Goal: Book appointment/travel/reservation

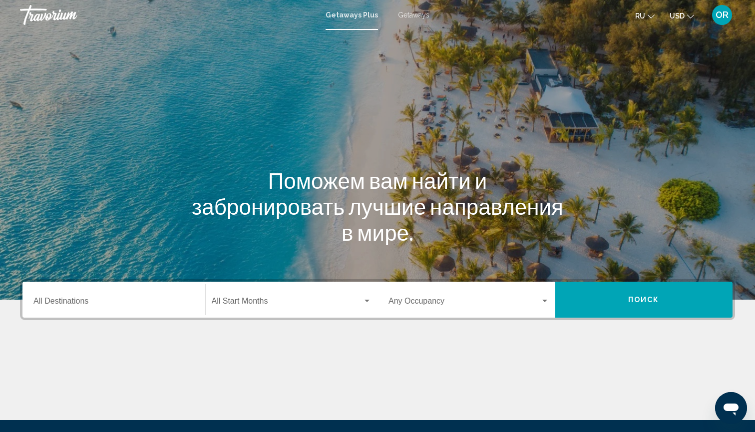
click at [416, 15] on span "Getaways" at bounding box center [413, 15] width 31 height 8
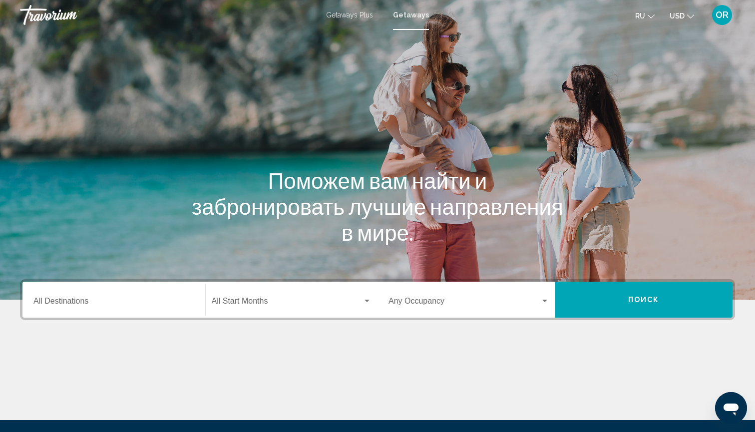
click at [115, 297] on div "Destination All Destinations" at bounding box center [113, 299] width 161 height 31
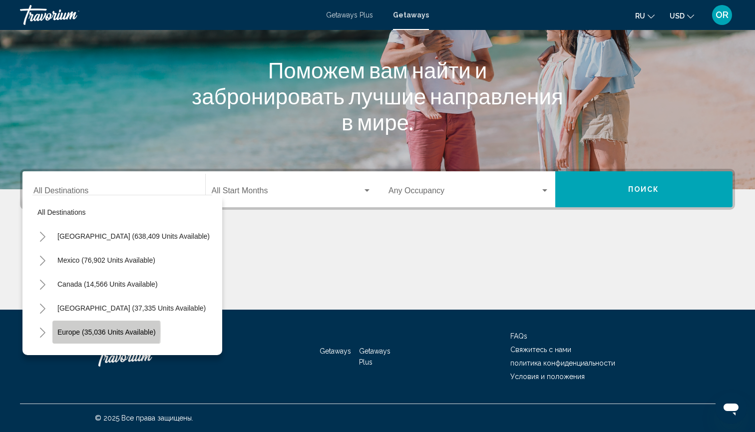
click at [66, 331] on span "Europe (35,036 units available)" at bounding box center [106, 332] width 98 height 8
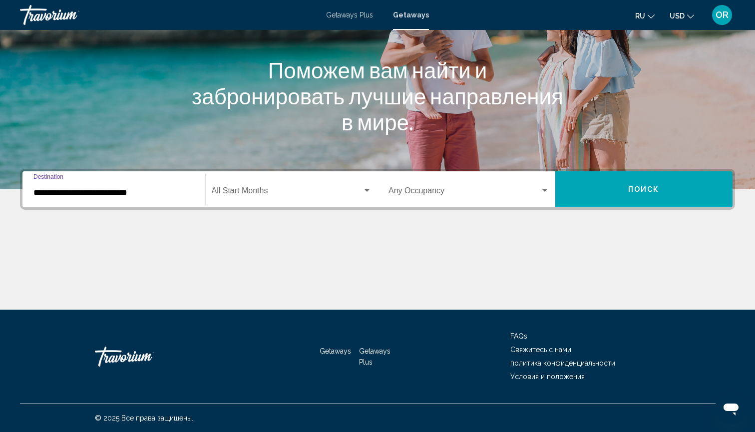
click at [136, 192] on input "**********" at bounding box center [113, 192] width 161 height 9
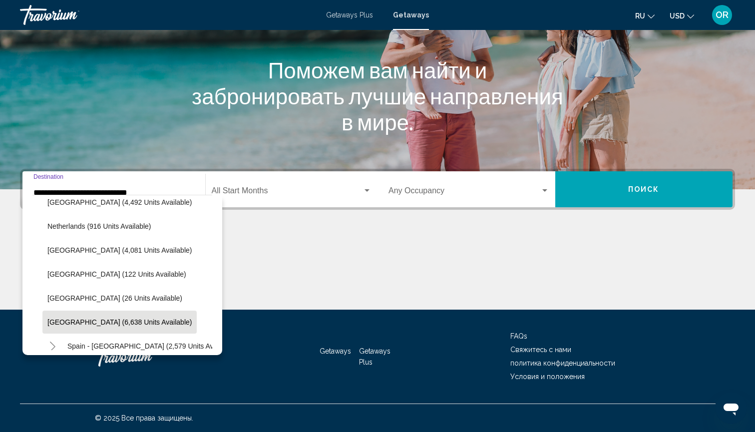
scroll to position [434, 0]
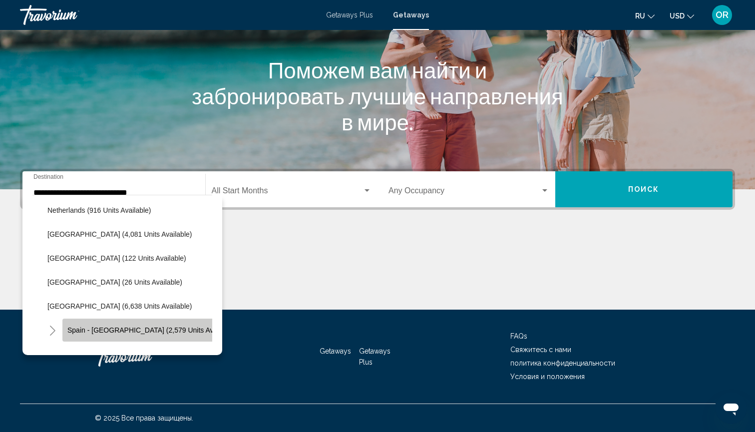
click at [95, 333] on span "Spain - [GEOGRAPHIC_DATA] (2,579 units available)" at bounding box center [151, 330] width 169 height 8
type input "**********"
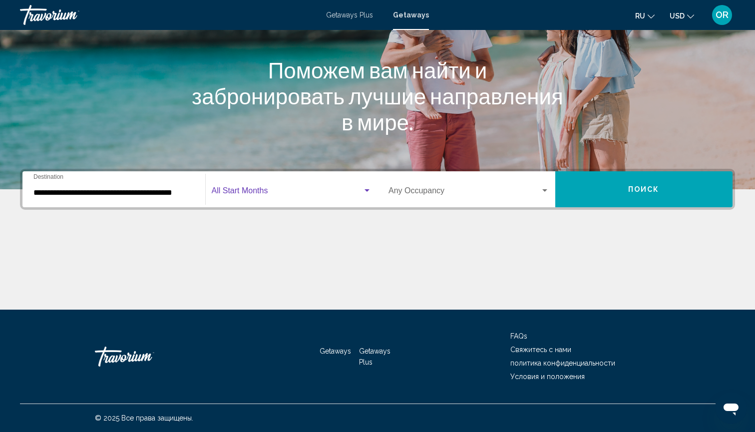
click at [277, 190] on span "Search widget" at bounding box center [287, 192] width 151 height 9
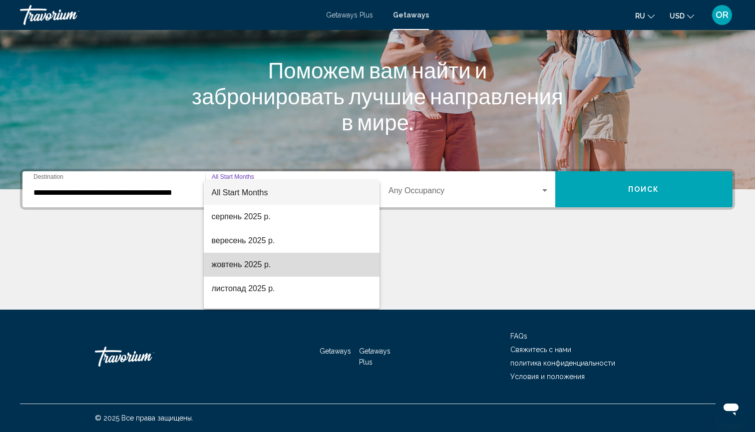
click at [235, 265] on span "жовтень 2025 р." at bounding box center [292, 265] width 160 height 24
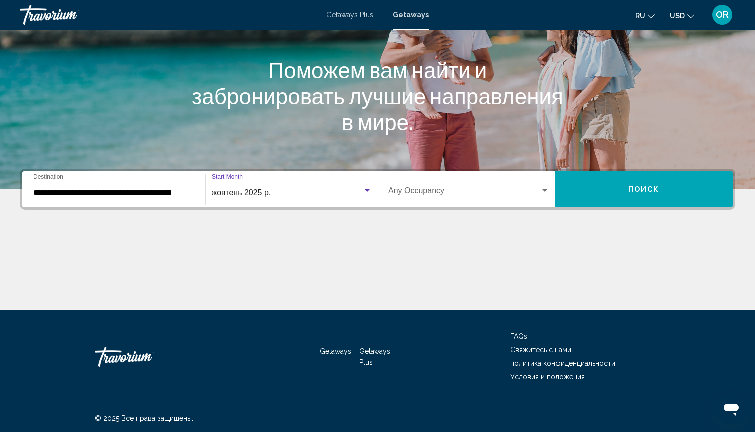
click at [476, 194] on span "Search widget" at bounding box center [465, 192] width 152 height 9
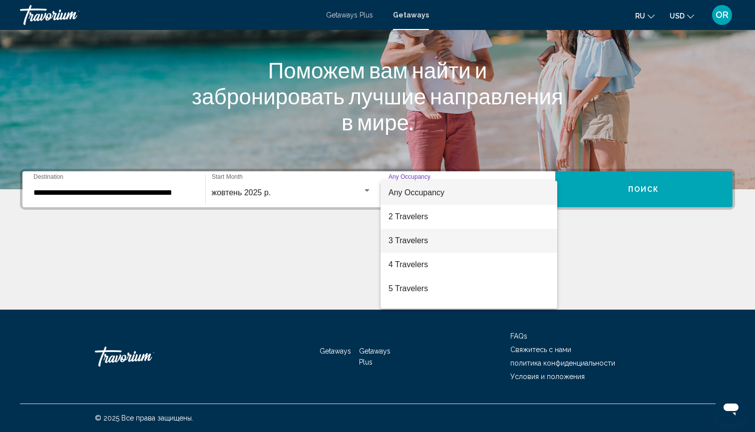
click at [433, 241] on span "3 Travelers" at bounding box center [469, 241] width 161 height 24
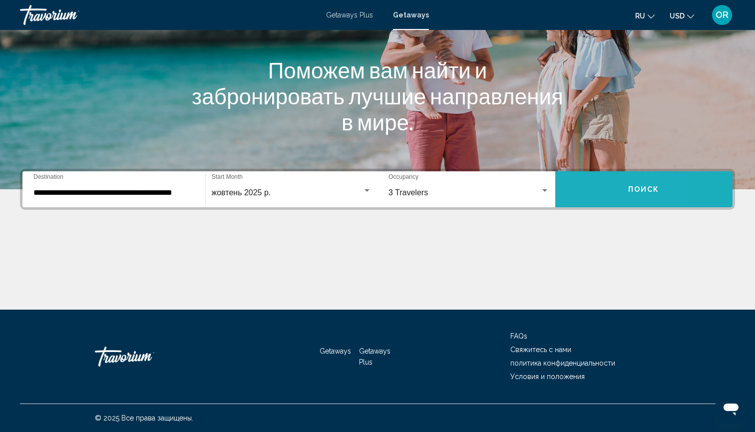
click at [584, 195] on button "Поиск" at bounding box center [644, 189] width 178 height 36
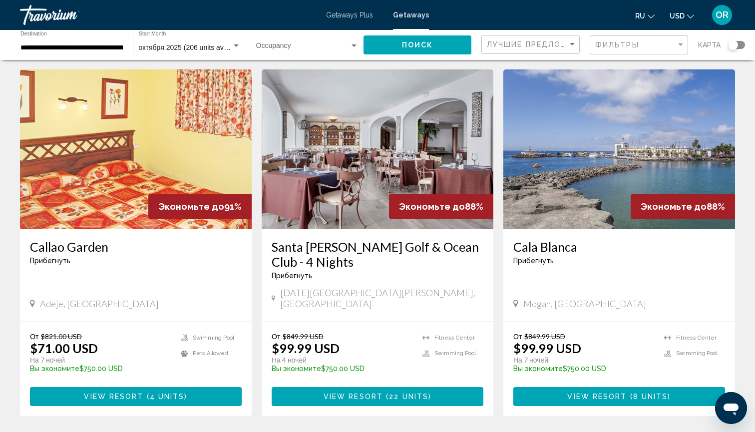
scroll to position [387, 0]
click at [571, 183] on img "Main content" at bounding box center [619, 149] width 232 height 160
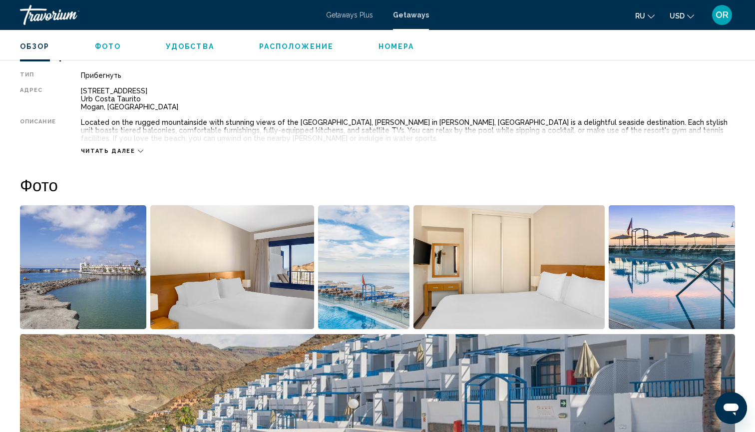
scroll to position [338, 0]
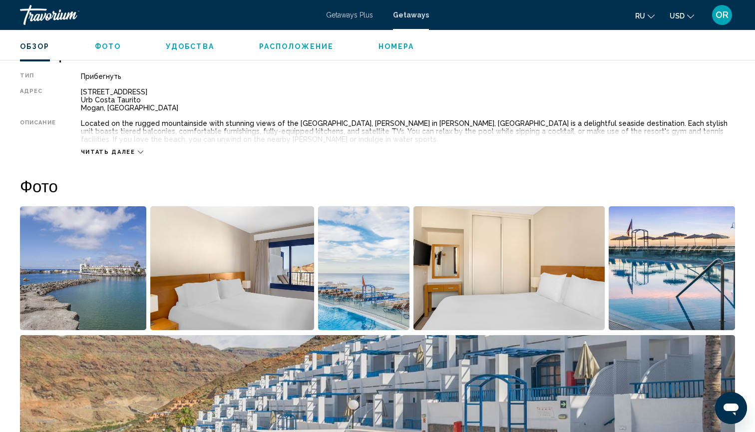
click at [89, 271] on img "Open full-screen image slider" at bounding box center [83, 268] width 126 height 124
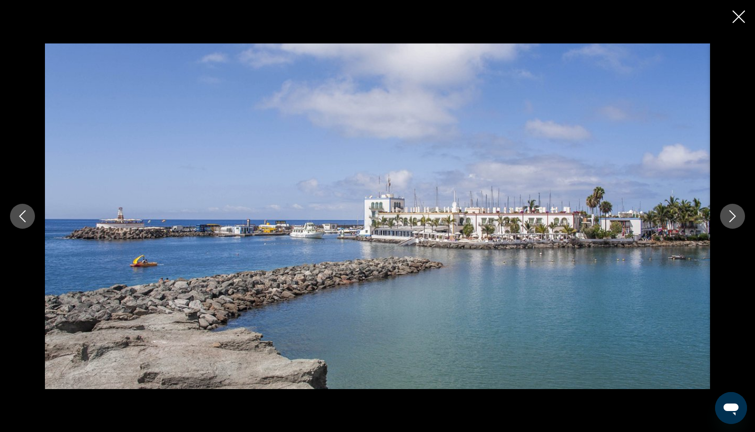
click at [734, 218] on icon "Next image" at bounding box center [733, 216] width 12 height 12
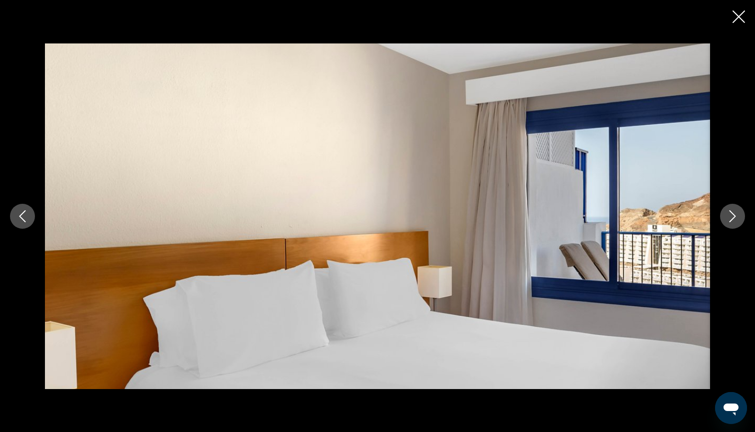
click at [734, 218] on icon "Next image" at bounding box center [733, 216] width 12 height 12
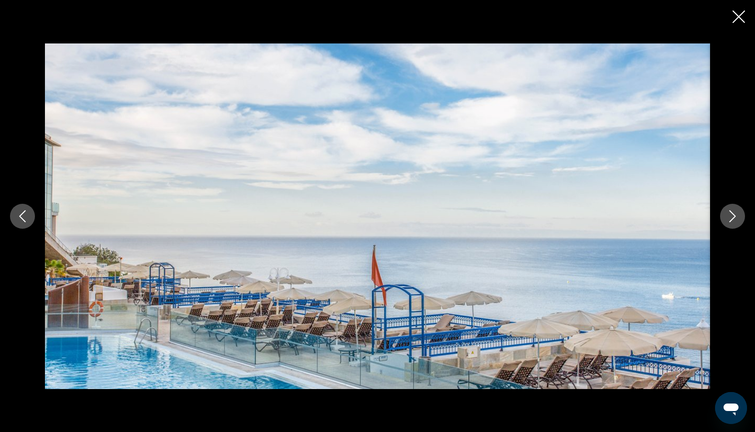
click at [734, 218] on icon "Next image" at bounding box center [733, 216] width 12 height 12
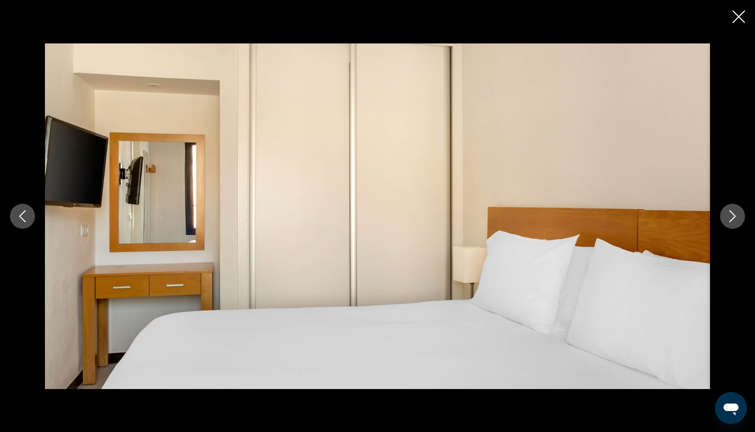
click at [734, 218] on icon "Next image" at bounding box center [733, 216] width 12 height 12
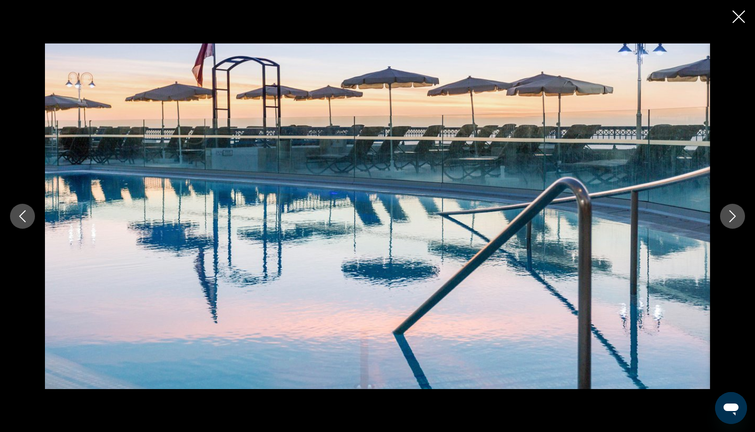
click at [734, 218] on icon "Next image" at bounding box center [733, 216] width 6 height 12
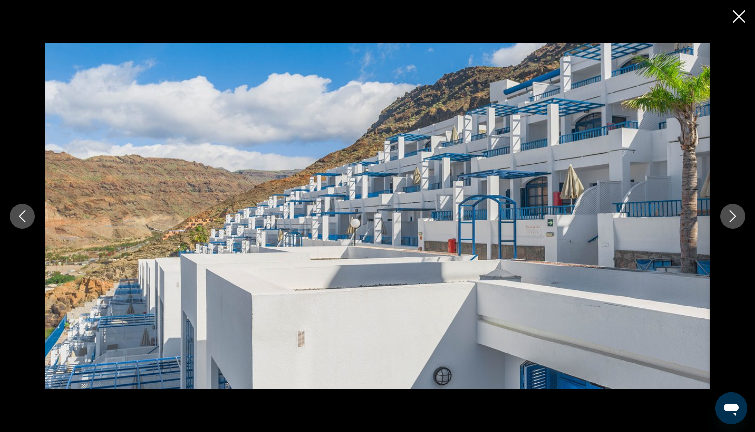
click at [734, 218] on icon "Next image" at bounding box center [733, 216] width 6 height 12
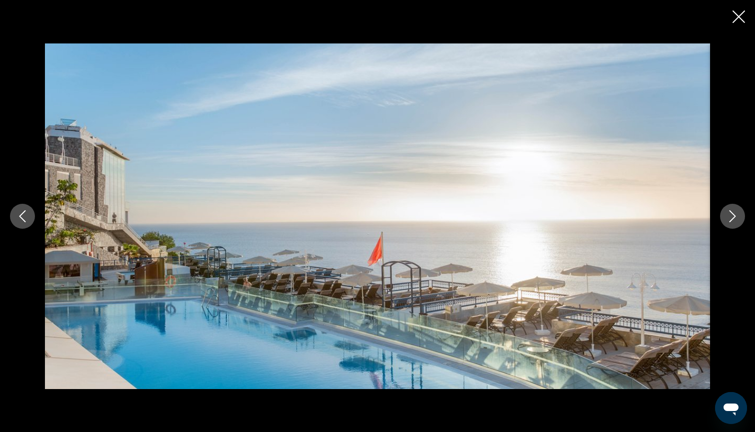
click at [733, 218] on icon "Next image" at bounding box center [733, 216] width 6 height 12
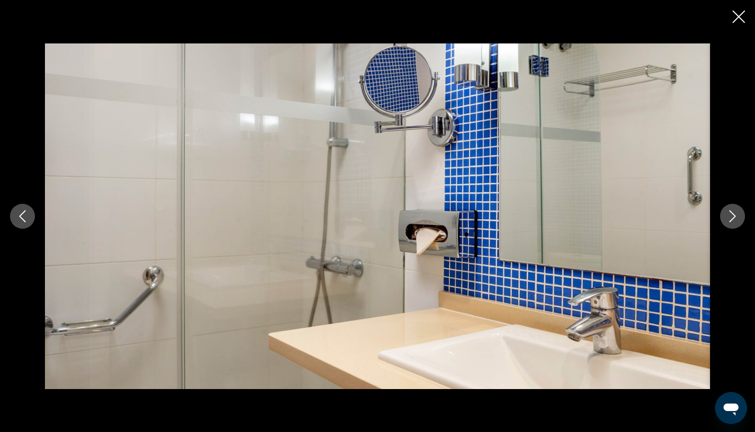
click at [733, 218] on icon "Next image" at bounding box center [733, 216] width 6 height 12
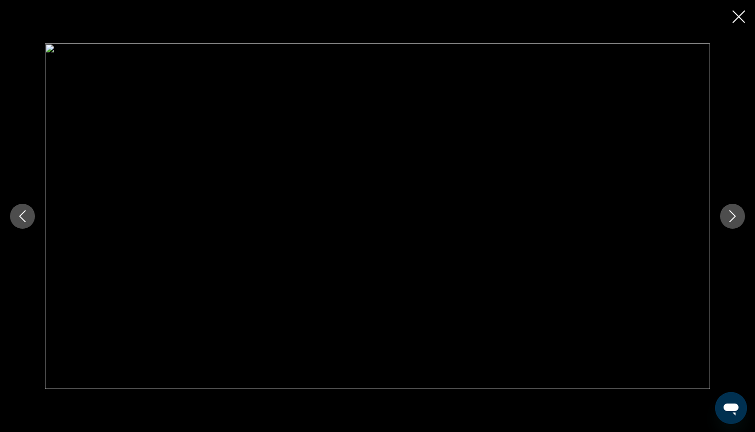
click at [732, 217] on icon "Next image" at bounding box center [733, 216] width 12 height 12
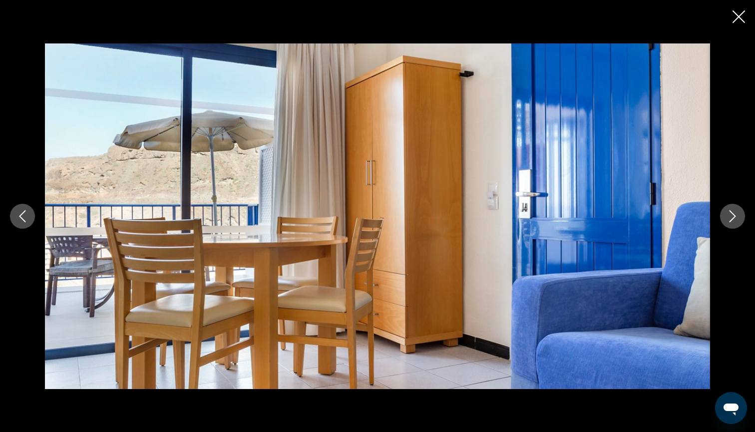
click at [732, 217] on icon "Next image" at bounding box center [733, 216] width 12 height 12
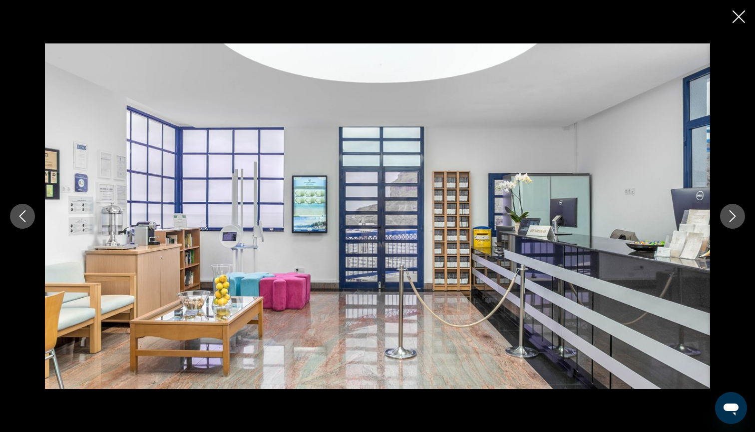
click at [733, 215] on icon "Next image" at bounding box center [733, 216] width 12 height 12
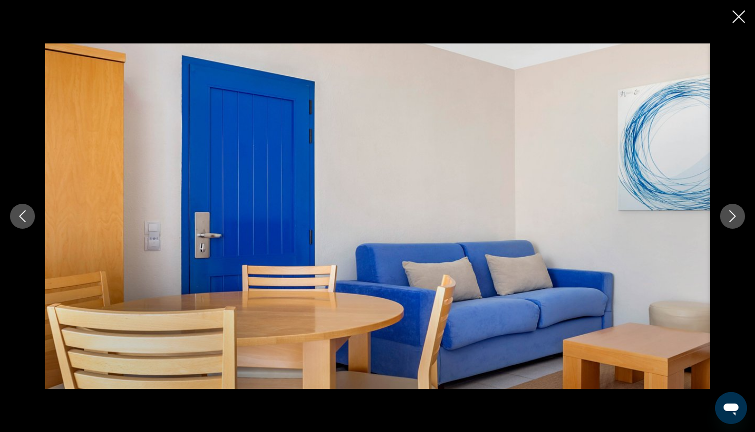
click at [738, 17] on icon "Close slideshow" at bounding box center [739, 16] width 12 height 12
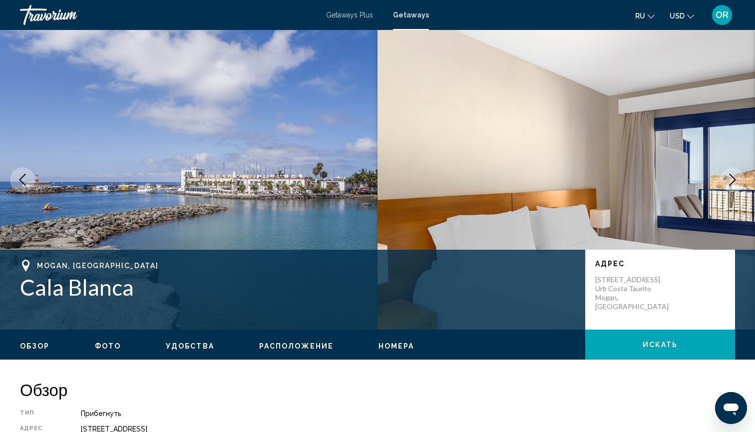
scroll to position [0, 0]
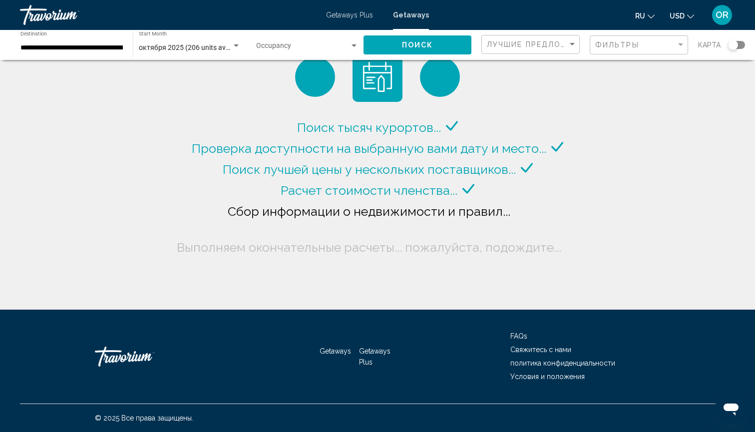
click at [76, 47] on input "**********" at bounding box center [71, 48] width 102 height 8
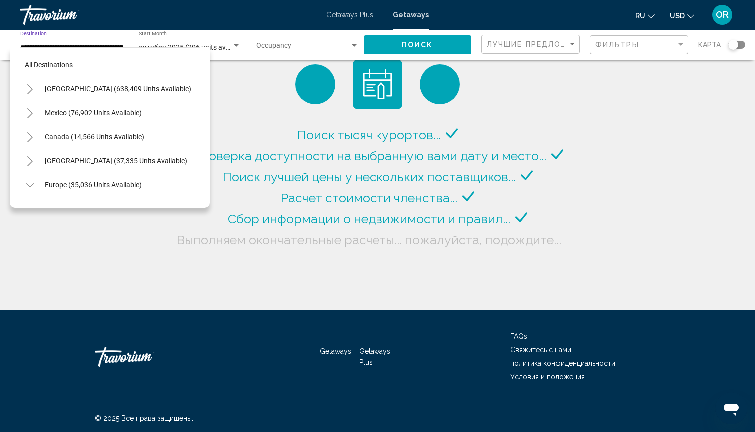
scroll to position [491, 0]
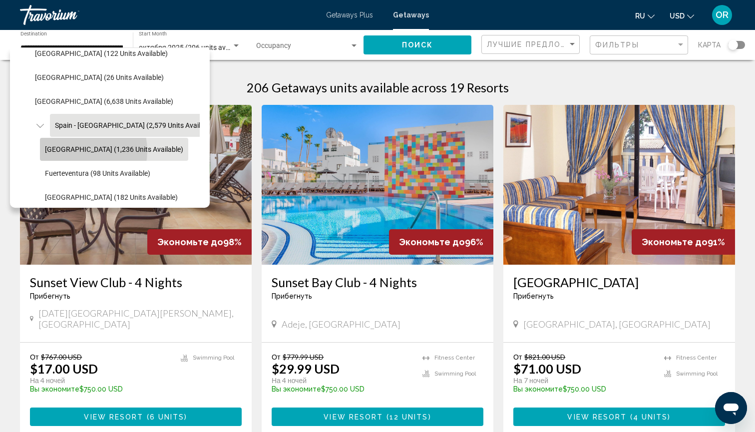
click at [74, 151] on span "[GEOGRAPHIC_DATA] (1,236 units available)" at bounding box center [114, 149] width 138 height 8
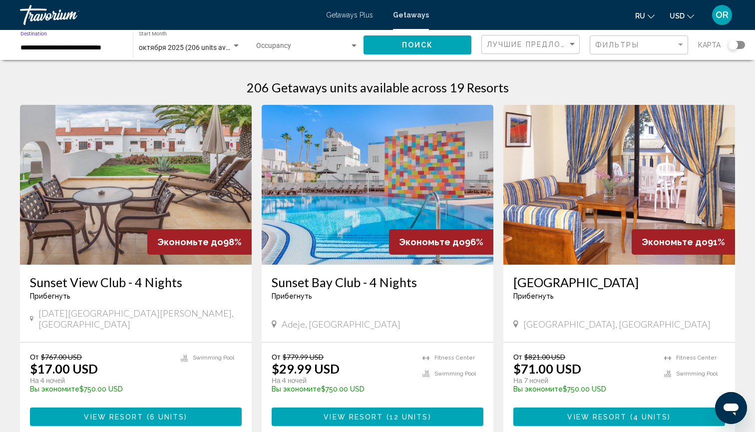
click at [400, 44] on button "Поиск" at bounding box center [418, 44] width 108 height 18
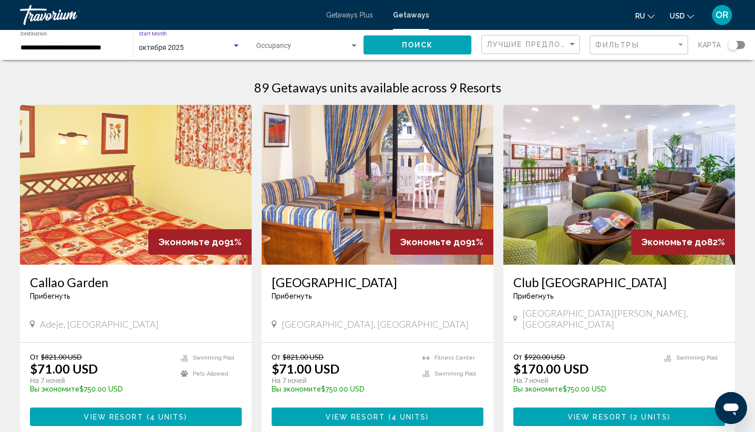
click at [202, 47] on div "октября 2025" at bounding box center [185, 48] width 93 height 8
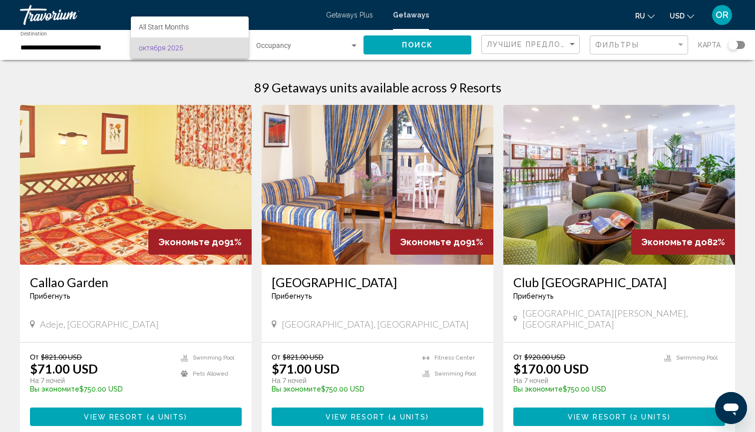
click at [120, 54] on div at bounding box center [377, 216] width 755 height 432
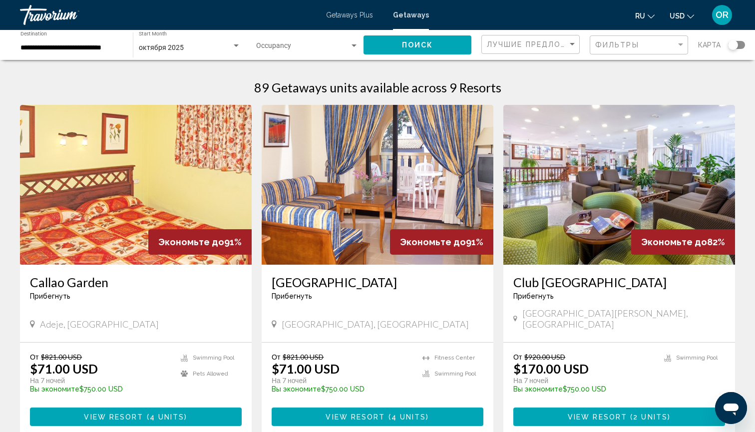
click at [26, 49] on input "**********" at bounding box center [71, 48] width 102 height 8
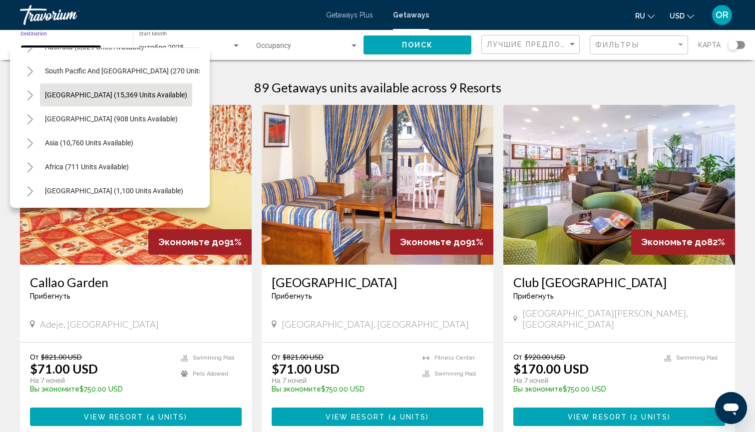
scroll to position [833, 0]
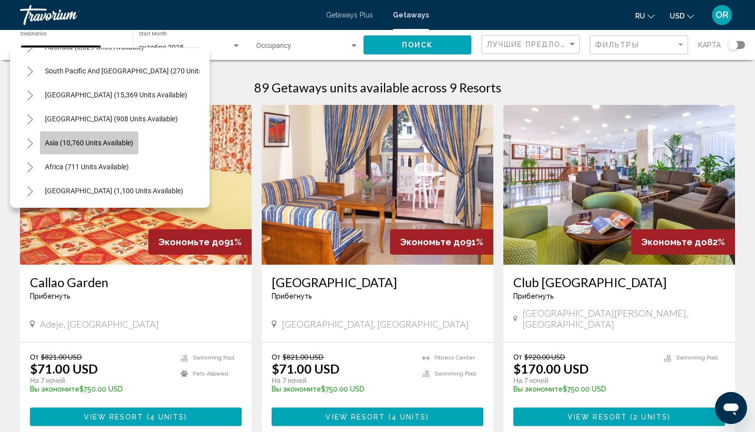
click at [89, 144] on span "Asia (10,760 units available)" at bounding box center [89, 143] width 88 height 8
type input "**********"
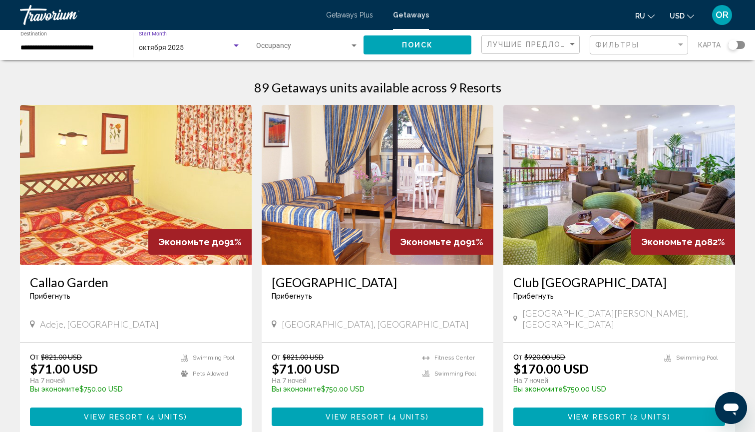
click at [210, 46] on div "октября 2025" at bounding box center [185, 48] width 93 height 8
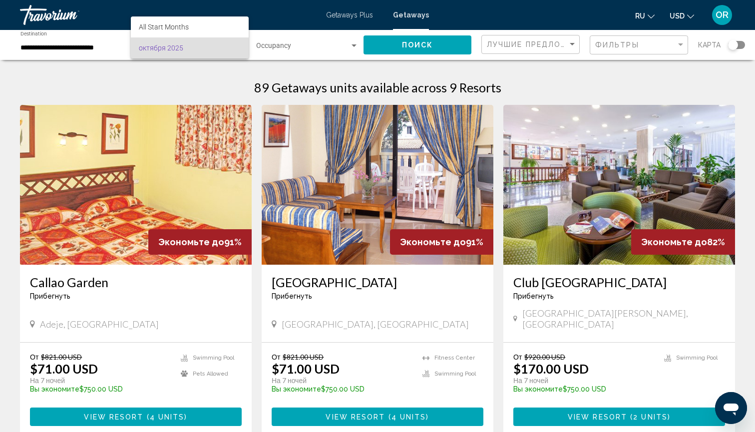
click at [271, 13] on div at bounding box center [377, 216] width 755 height 432
